Goal: Task Accomplishment & Management: Complete application form

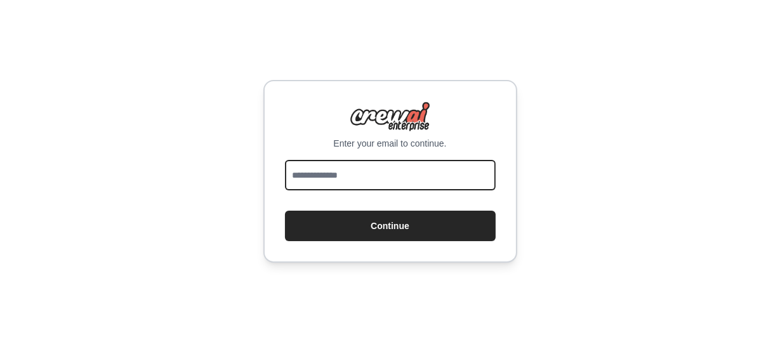
click at [409, 168] on input "email" at bounding box center [390, 175] width 211 height 30
type input "**********"
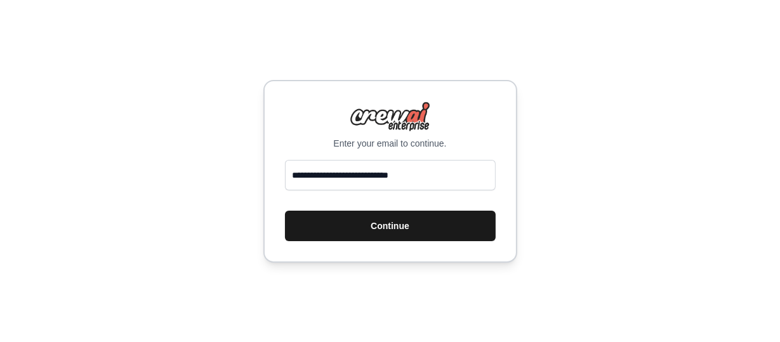
click at [430, 222] on button "Continue" at bounding box center [390, 226] width 211 height 30
